Goal: Information Seeking & Learning: Learn about a topic

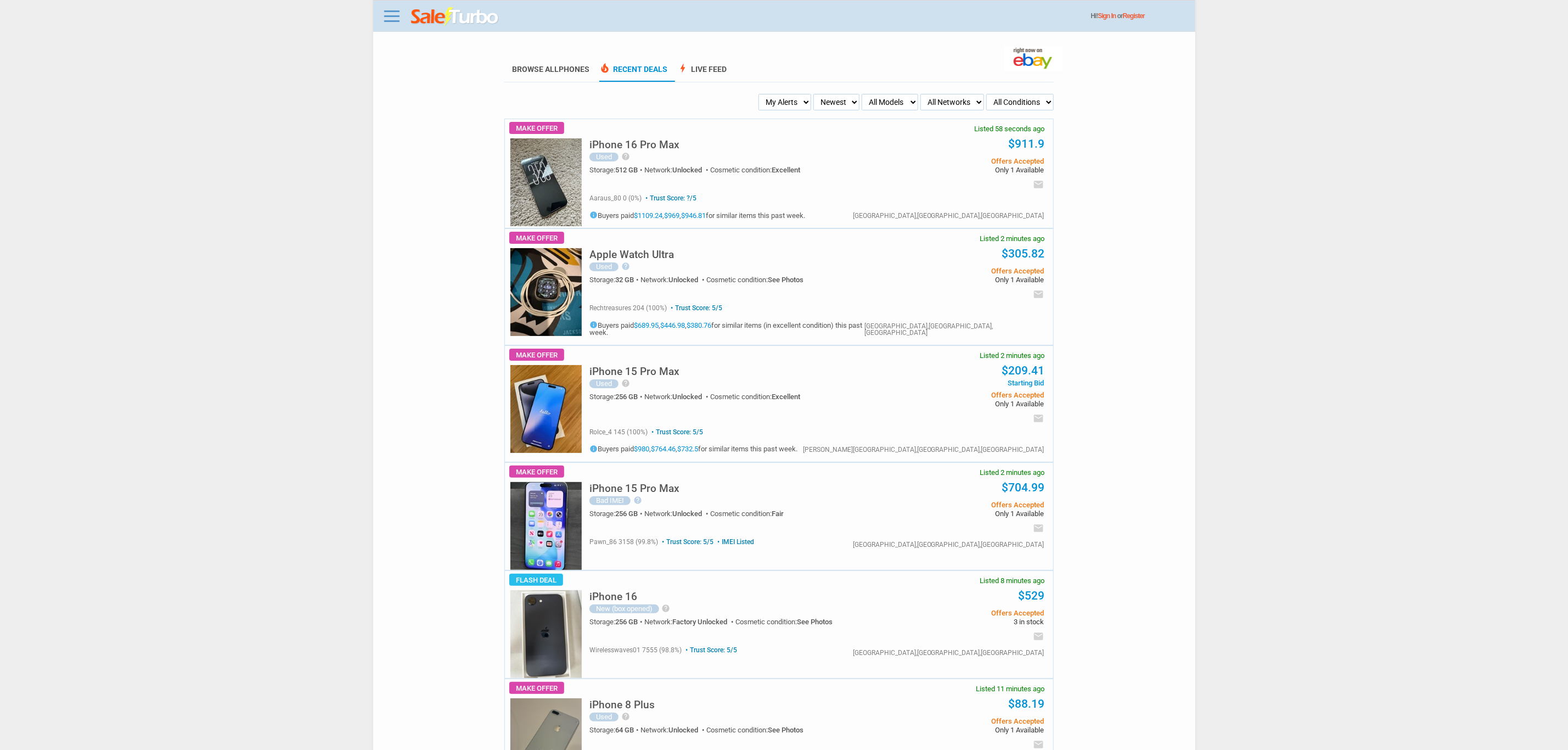
click at [760, 101] on select "My Alerts All Deals BIN Only w/ Offers Only" at bounding box center [785, 102] width 53 height 16
click at [778, 124] on div "iPhone 16 Pro Max Used help The phone is in great condition and has been cared …" at bounding box center [817, 154] width 455 height 69
drag, startPoint x: 783, startPoint y: 120, endPoint x: 783, endPoint y: 113, distance: 7.0
click at [783, 119] on div "iPhone 16 Pro Max Used help The phone is in great condition and has been cared …" at bounding box center [817, 154] width 455 height 69
click at [781, 105] on select "My Alerts All Deals BIN Only w/ Offers Only" at bounding box center [785, 102] width 53 height 16
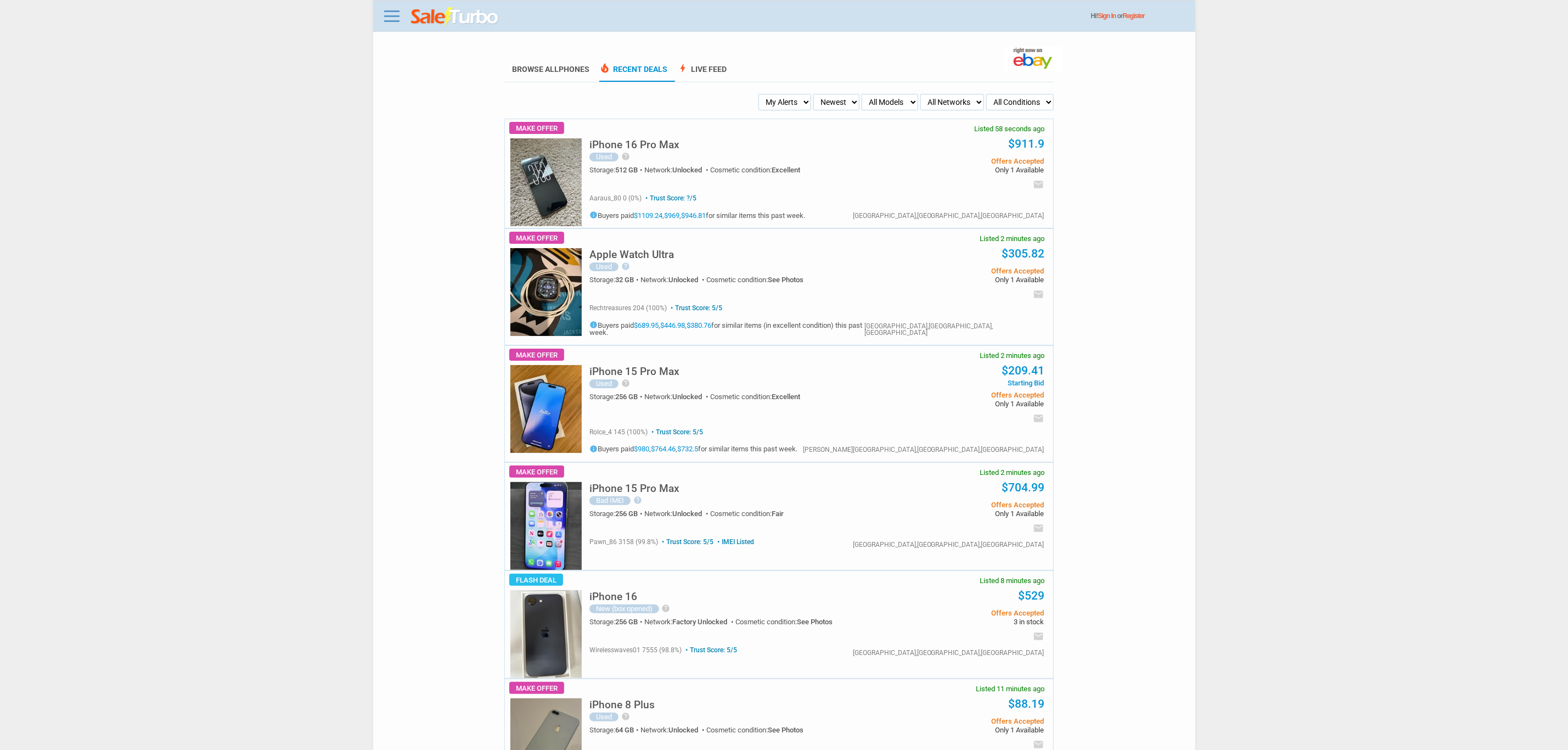
select select "flash_bin"
click at [762, 94] on select "My Alerts All Deals BIN Only w/ Offers Only" at bounding box center [785, 102] width 53 height 16
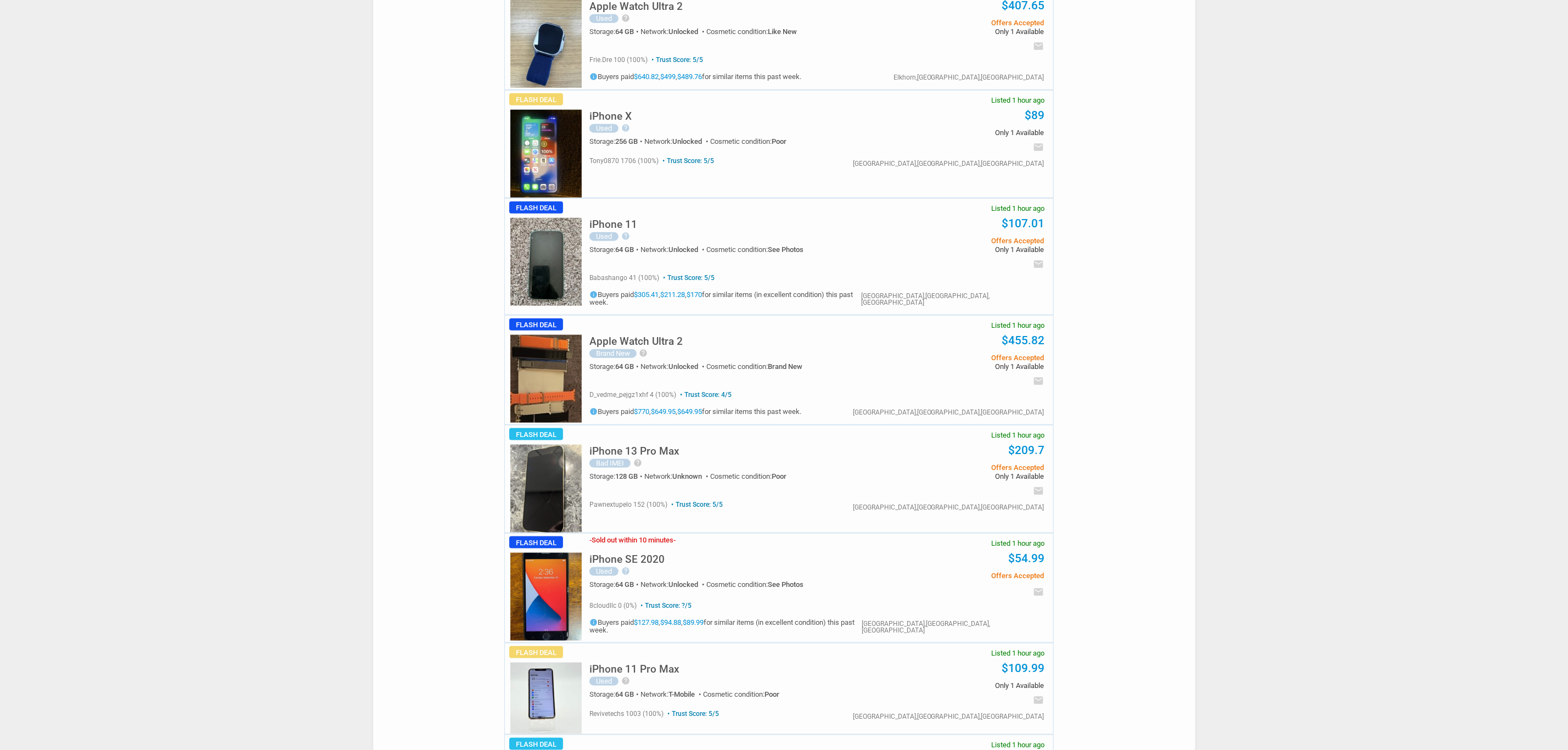
scroll to position [824, 0]
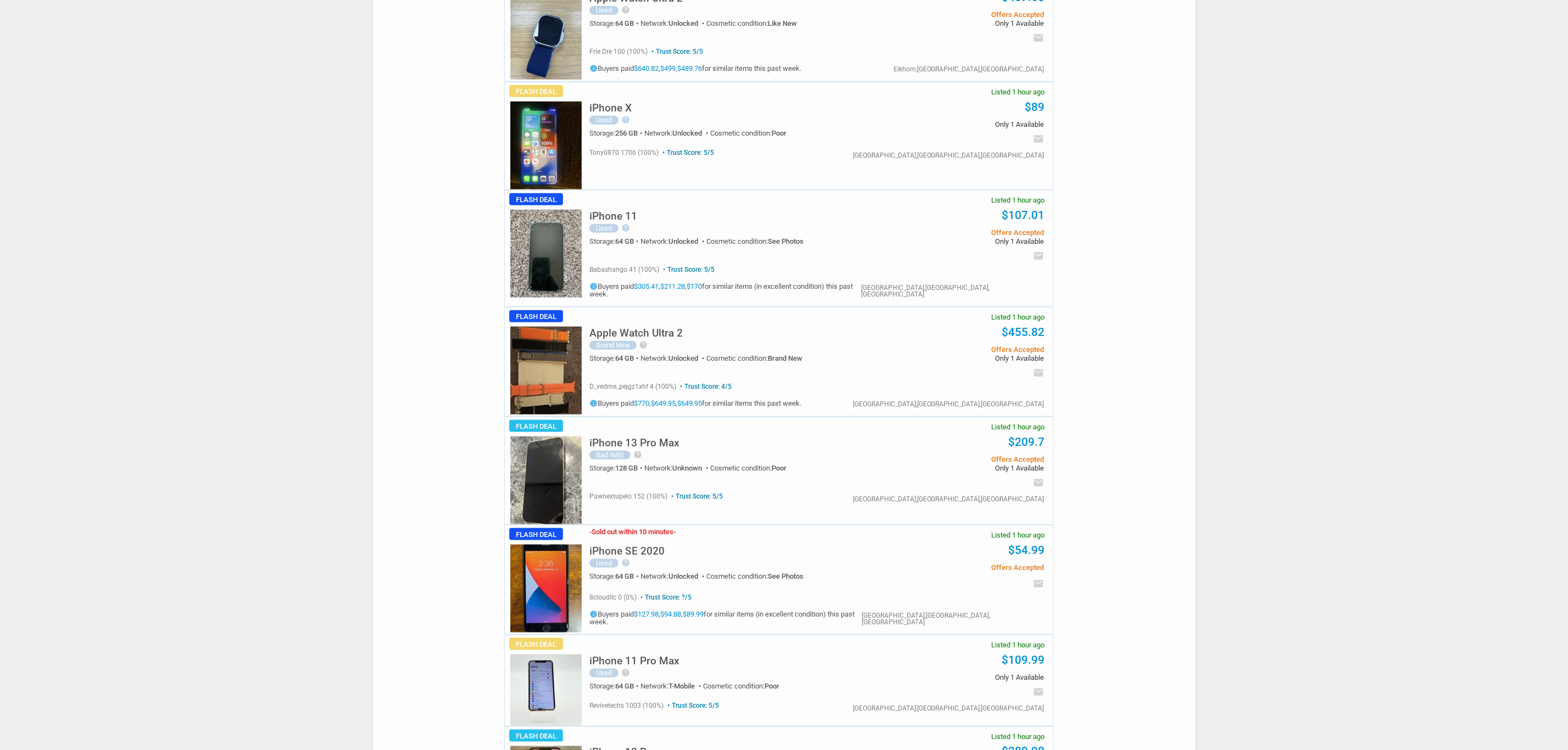
click at [666, 437] on h5 "iPhone 13 Pro Max" at bounding box center [634, 442] width 90 height 10
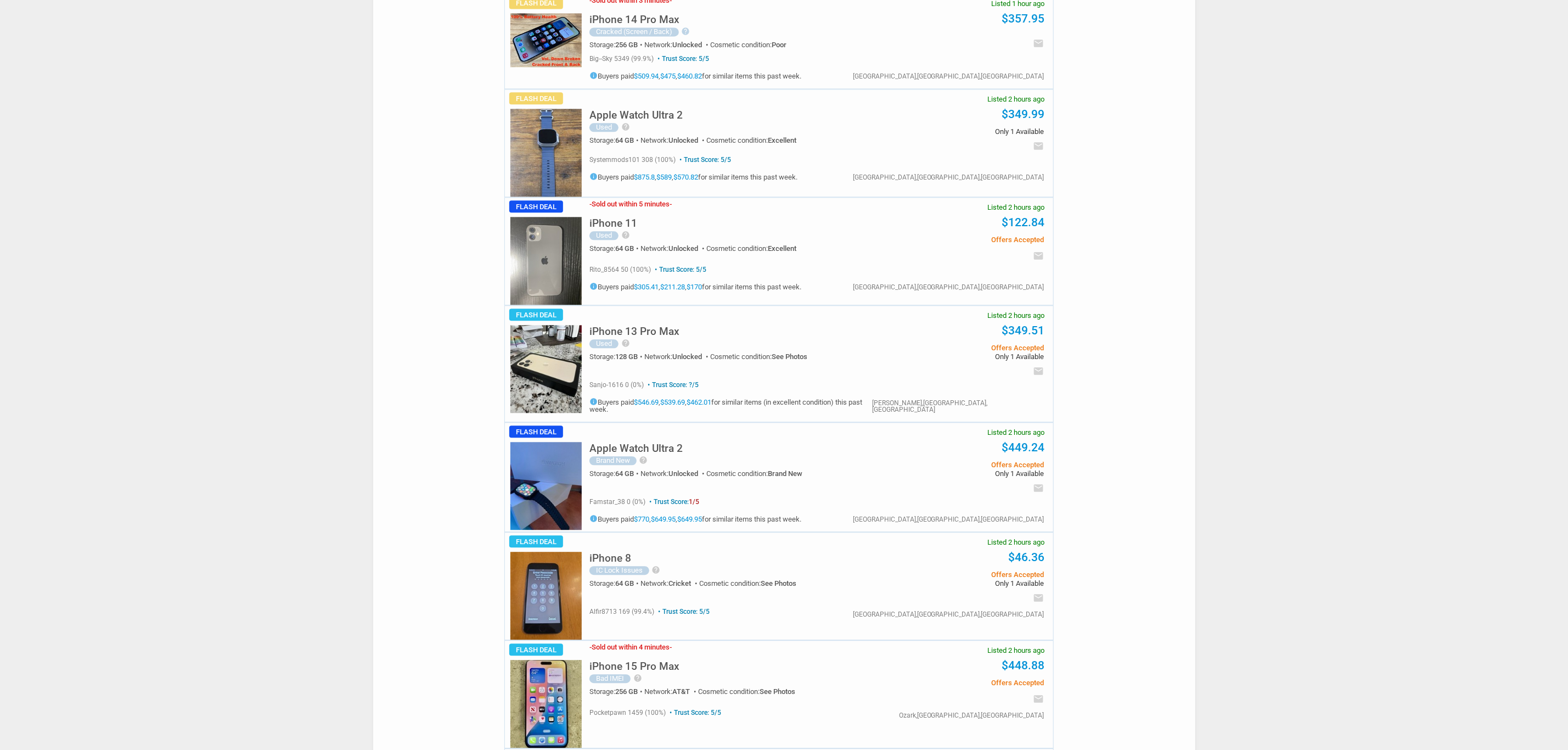
scroll to position [1977, 0]
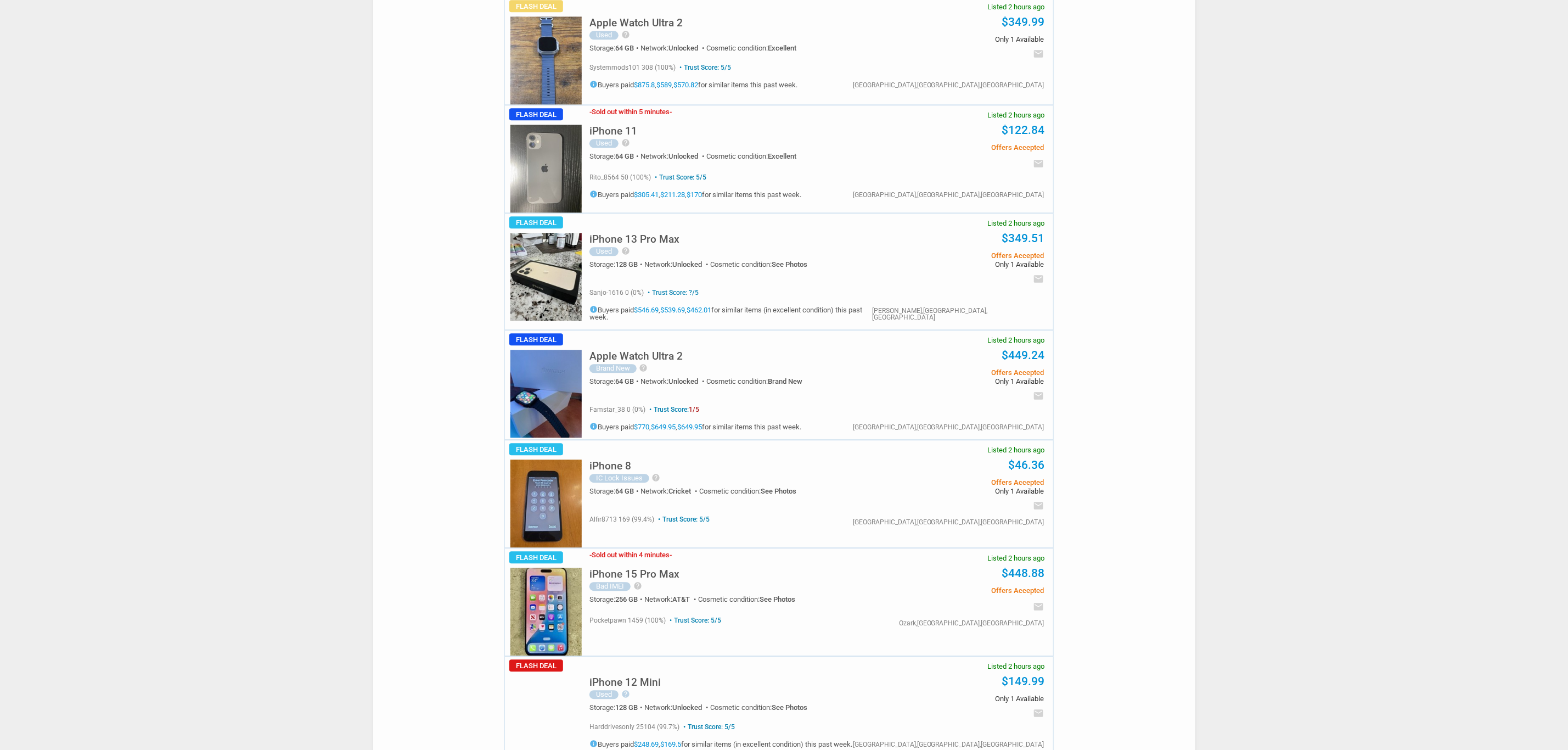
drag, startPoint x: 0, startPoint y: 364, endPoint x: 13, endPoint y: 296, distance: 69.2
drag, startPoint x: 207, startPoint y: 360, endPoint x: 224, endPoint y: 348, distance: 20.8
drag, startPoint x: 157, startPoint y: 493, endPoint x: 148, endPoint y: 493, distance: 9.0
